Goal: Task Accomplishment & Management: Contribute content

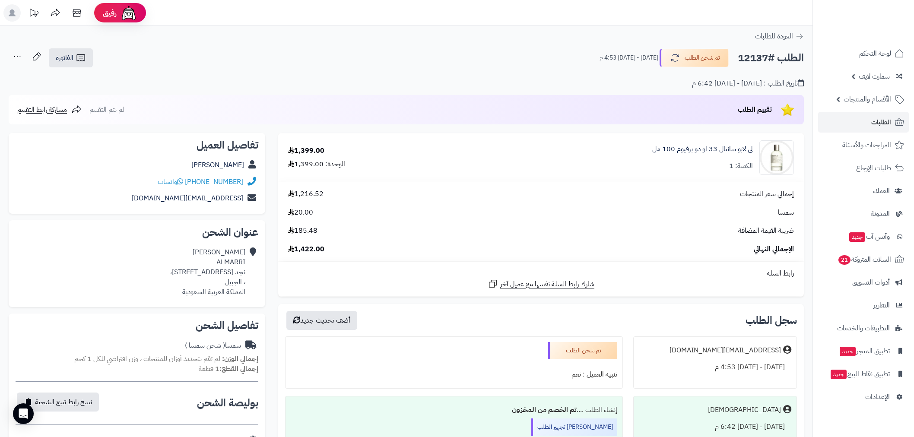
scroll to position [224, 0]
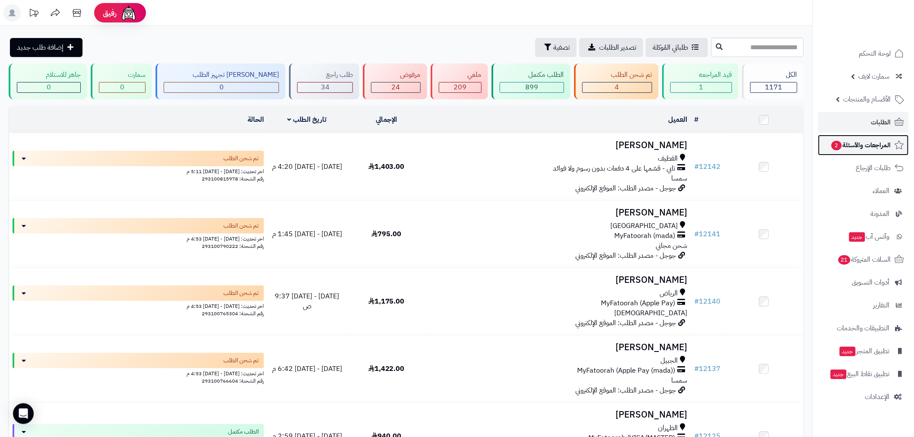
click at [856, 148] on span "المراجعات والأسئلة 2" at bounding box center [861, 145] width 60 height 12
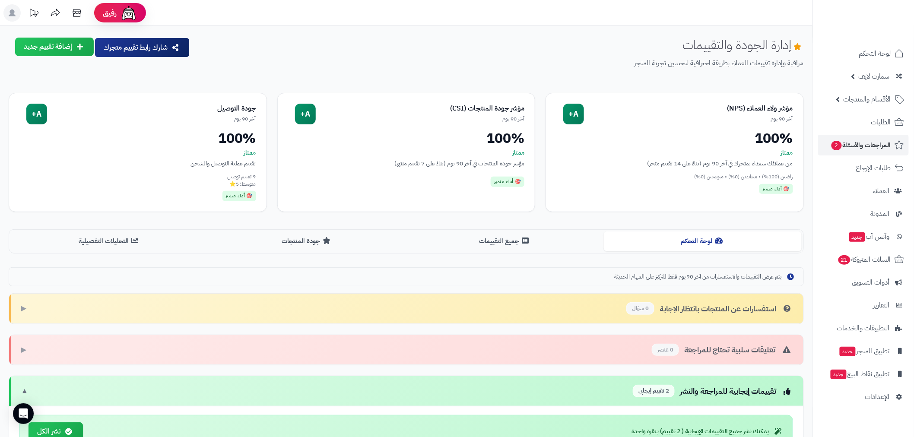
scroll to position [224, 0]
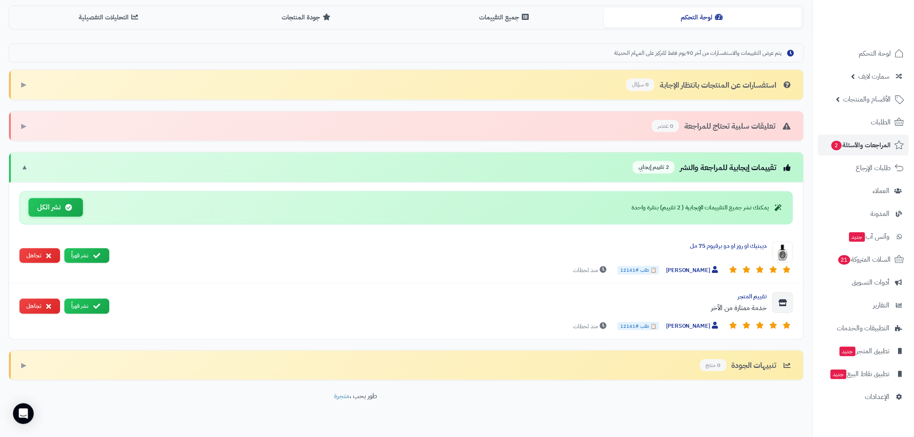
click at [67, 210] on icon at bounding box center [68, 207] width 7 height 7
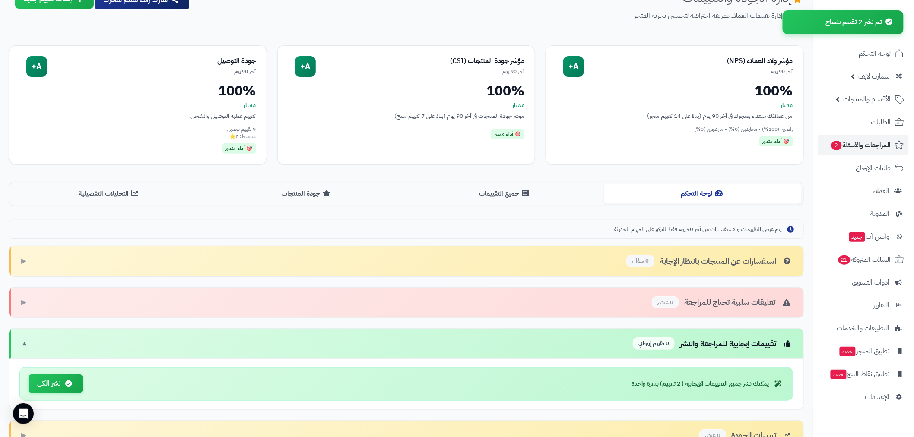
scroll to position [0, 0]
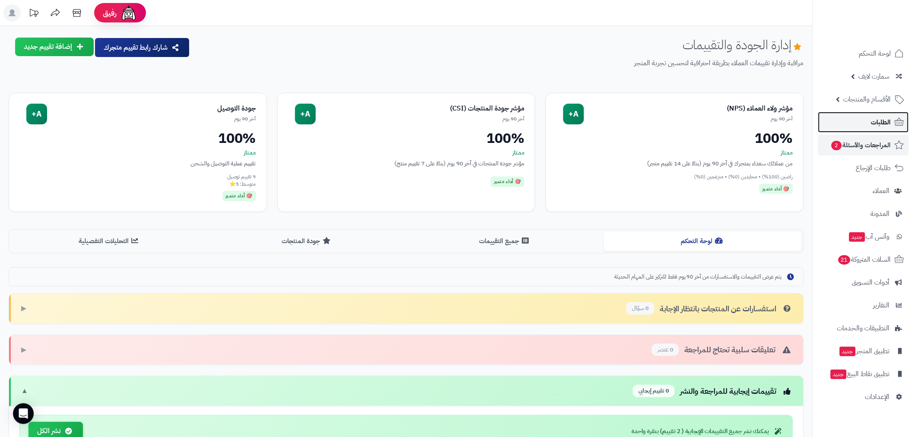
click at [867, 127] on link "الطلبات" at bounding box center [863, 122] width 91 height 21
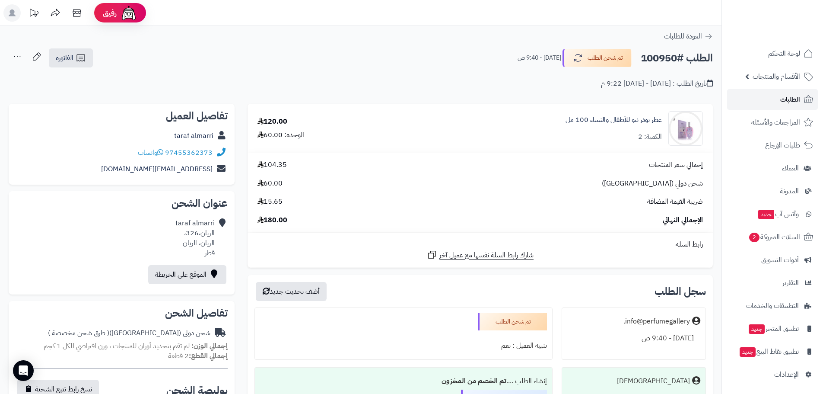
click at [788, 102] on span "الطلبات" at bounding box center [790, 99] width 20 height 12
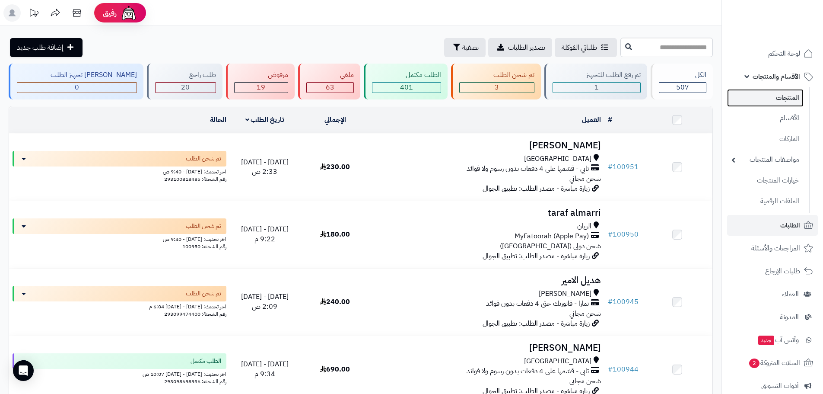
click at [760, 98] on link "المنتجات" at bounding box center [765, 98] width 76 height 18
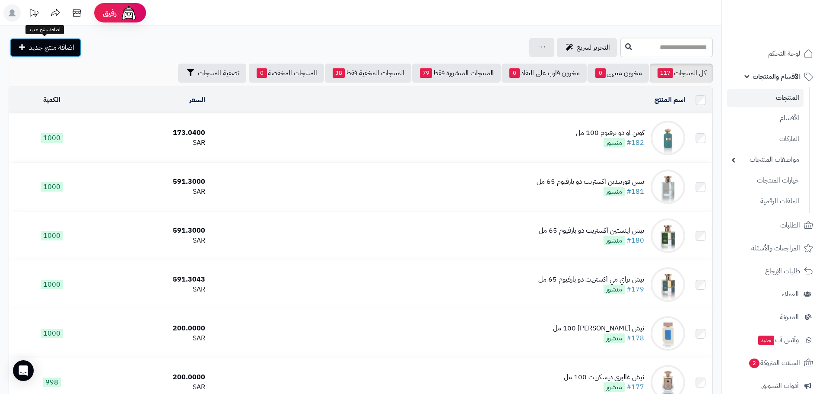
click at [56, 49] on span "اضافة منتج جديد" at bounding box center [51, 47] width 45 height 10
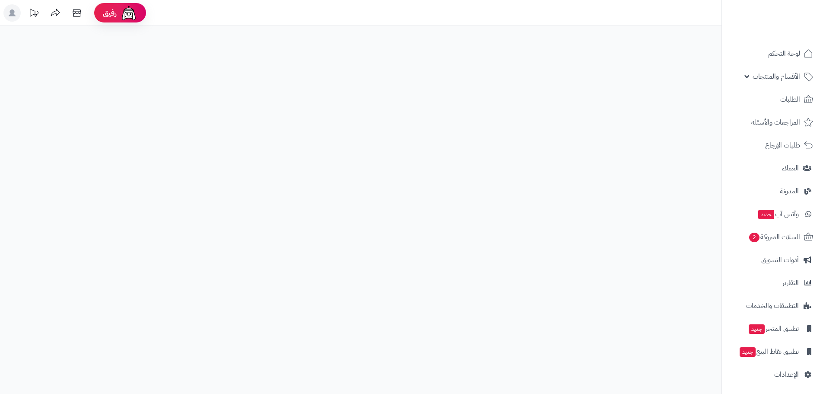
select select
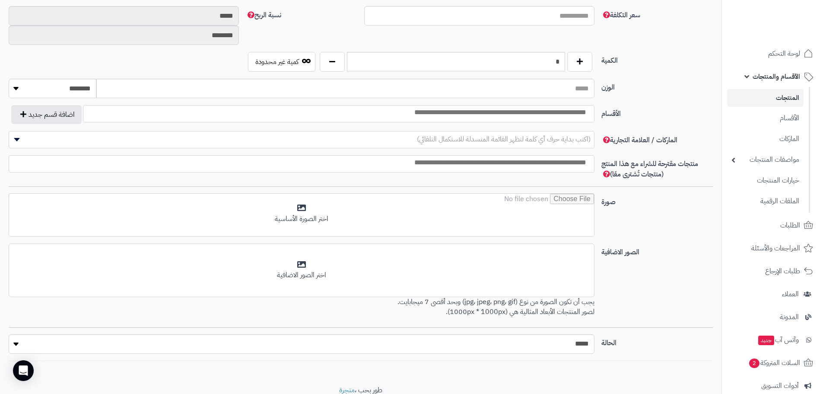
scroll to position [430, 0]
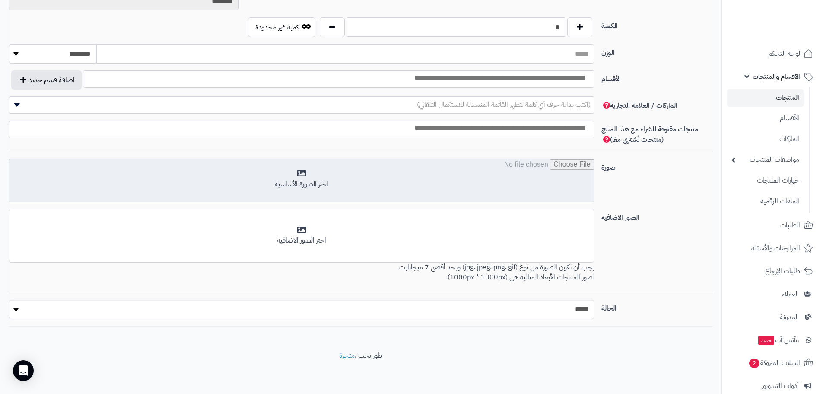
click at [379, 180] on input "file" at bounding box center [301, 180] width 585 height 43
